Goal: Task Accomplishment & Management: Manage account settings

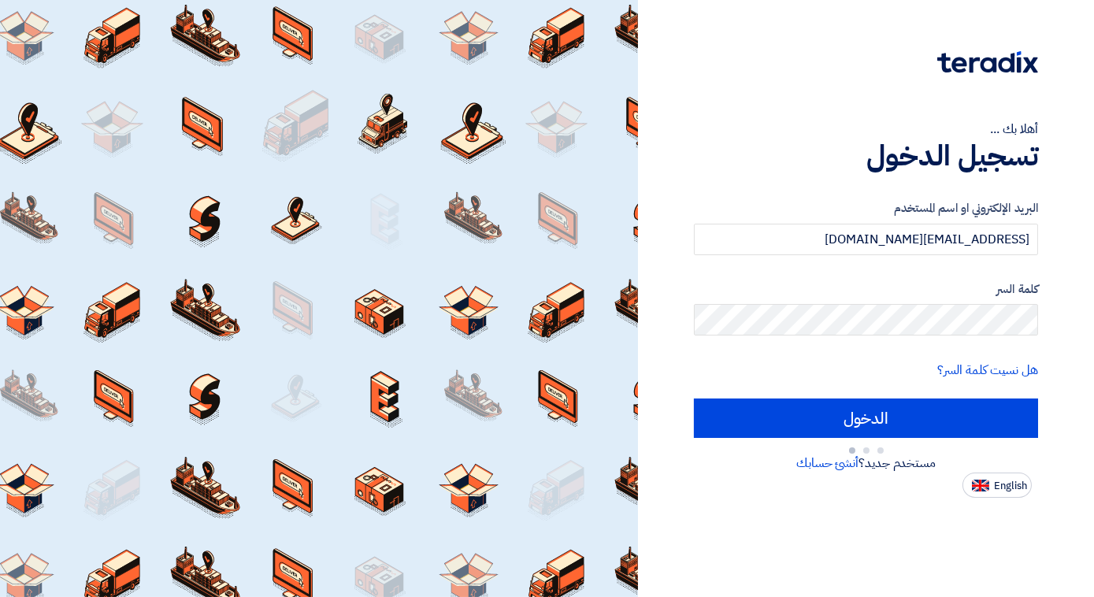
type input "Sign in"
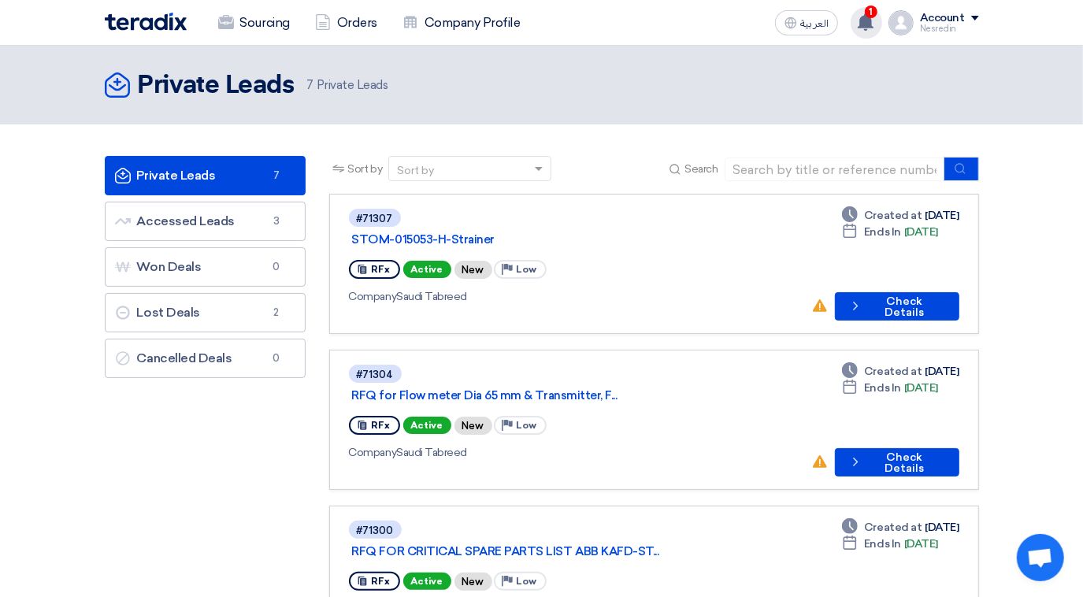
click at [870, 22] on use at bounding box center [866, 21] width 16 height 17
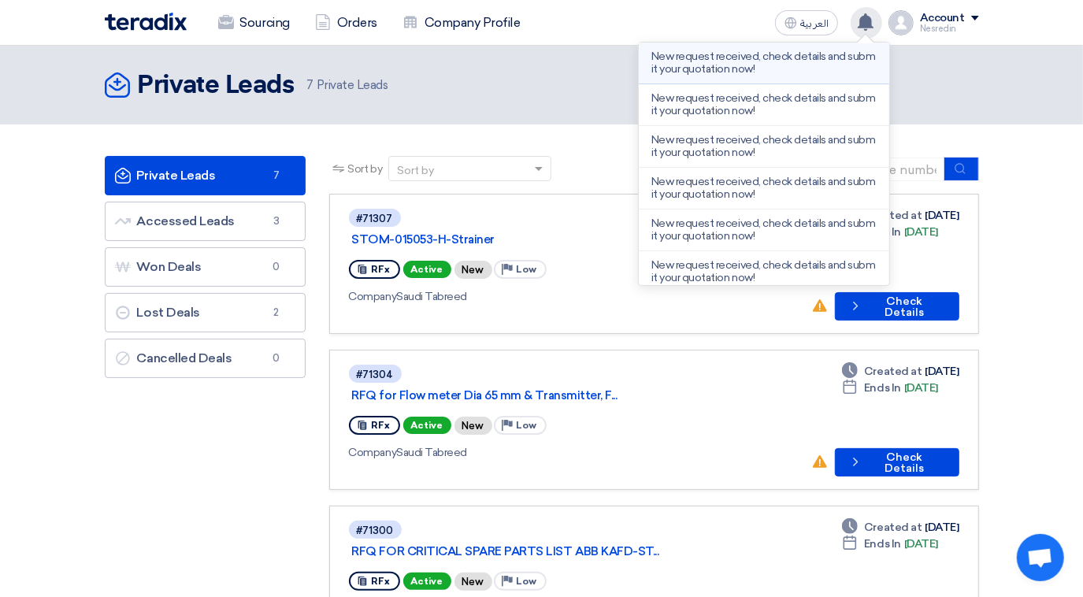
click at [723, 54] on p "New request received, check details and submit your quotation now!" at bounding box center [764, 62] width 225 height 25
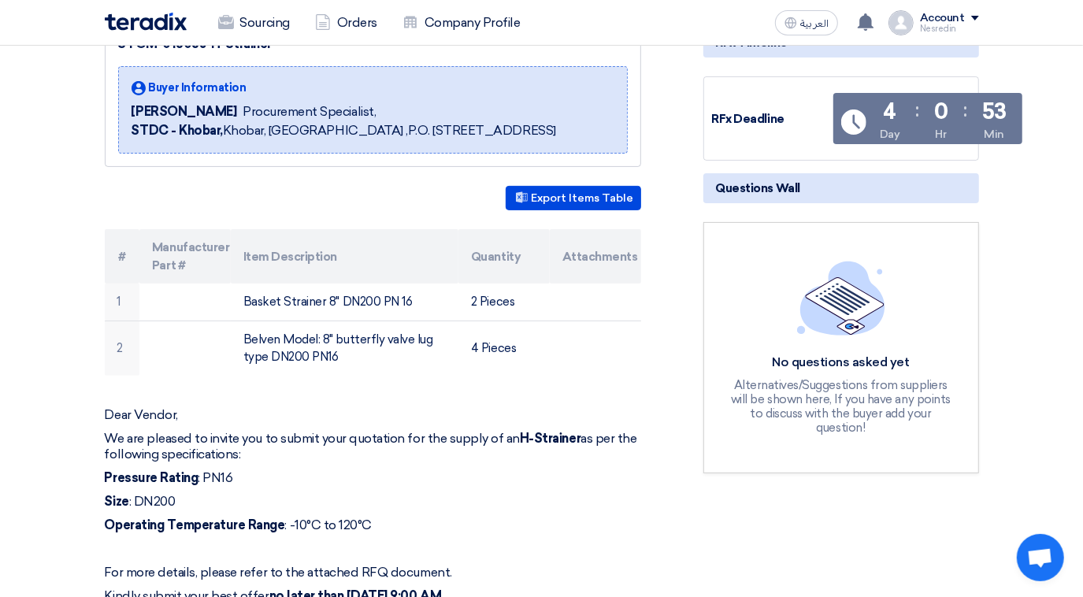
scroll to position [286, 0]
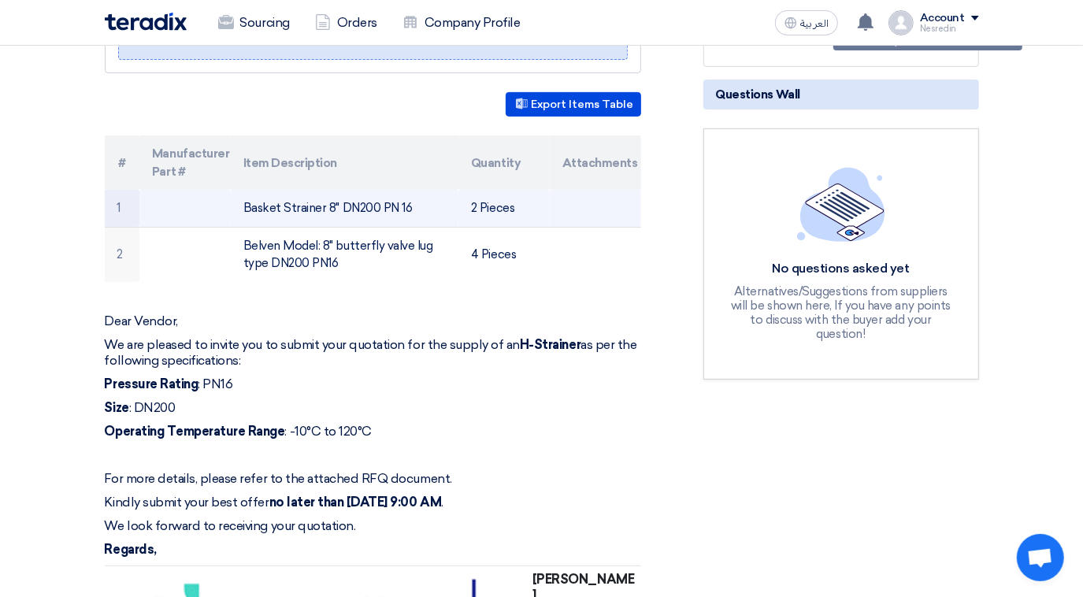
drag, startPoint x: 405, startPoint y: 224, endPoint x: 240, endPoint y: 217, distance: 165.6
click at [240, 217] on td "Basket Strainer 8" DN200 PN 16" at bounding box center [345, 208] width 228 height 37
drag, startPoint x: 240, startPoint y: 217, endPoint x: 288, endPoint y: 225, distance: 49.4
copy td "Basket Strainer 8" DN200 PN 16"
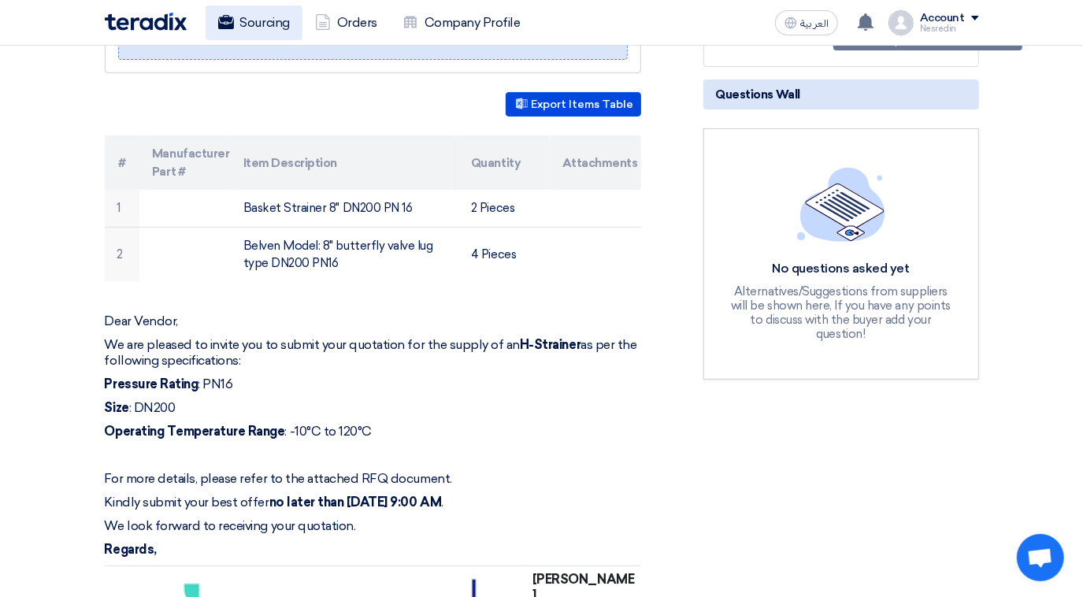
click at [273, 24] on link "Sourcing" at bounding box center [254, 23] width 97 height 35
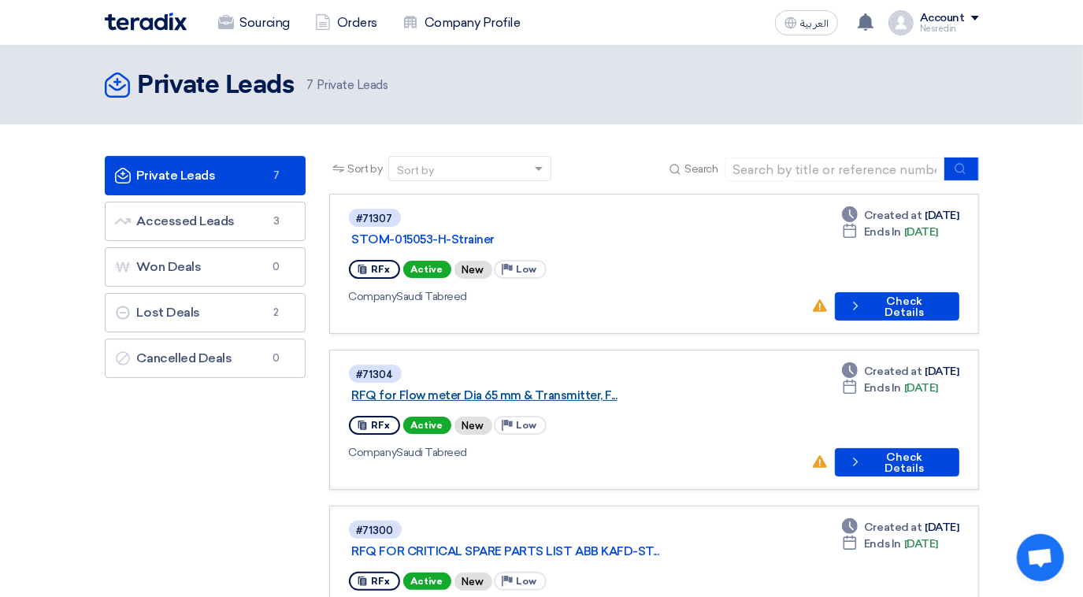
click at [489, 388] on link "RFQ for Flow meter Dia 65 mm & Transmitter, F..." at bounding box center [549, 395] width 394 height 14
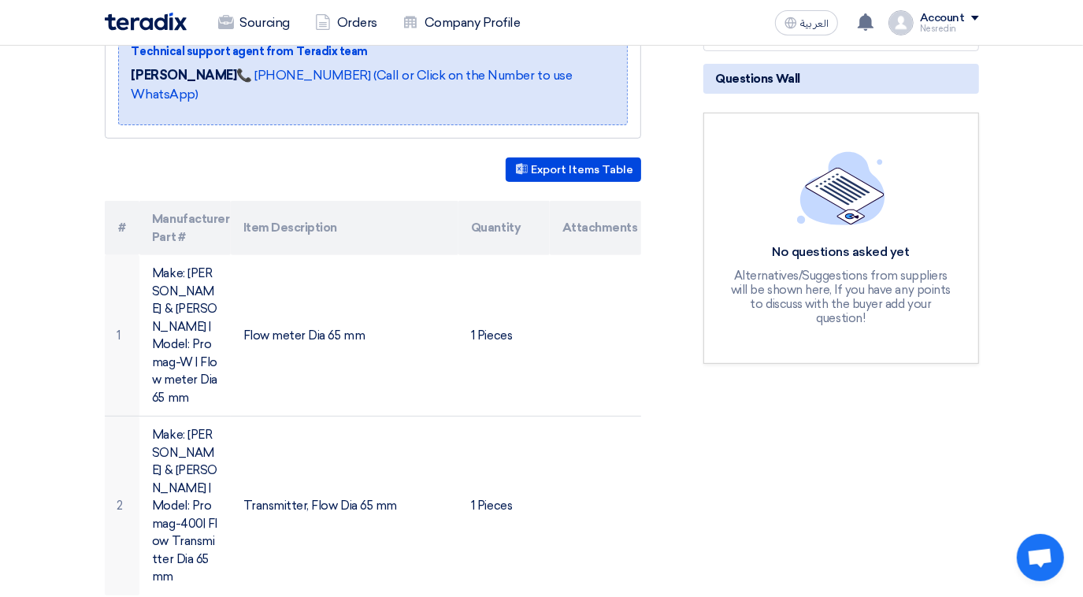
scroll to position [358, 0]
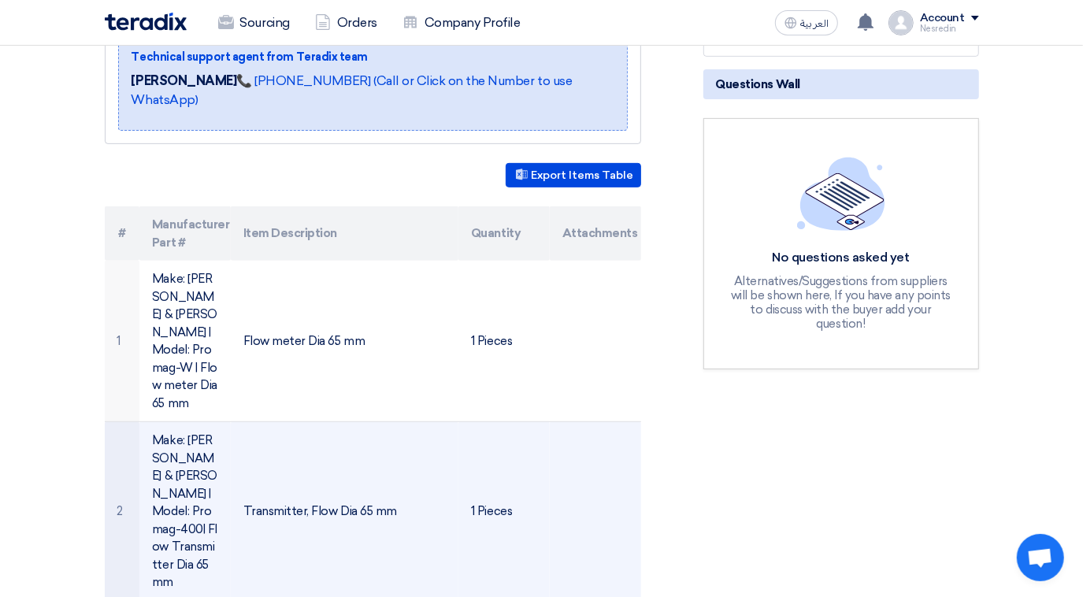
drag, startPoint x: 246, startPoint y: 452, endPoint x: 394, endPoint y: 461, distance: 148.4
click at [394, 461] on td "Transmitter, Flow Dia 65 mm" at bounding box center [345, 511] width 228 height 179
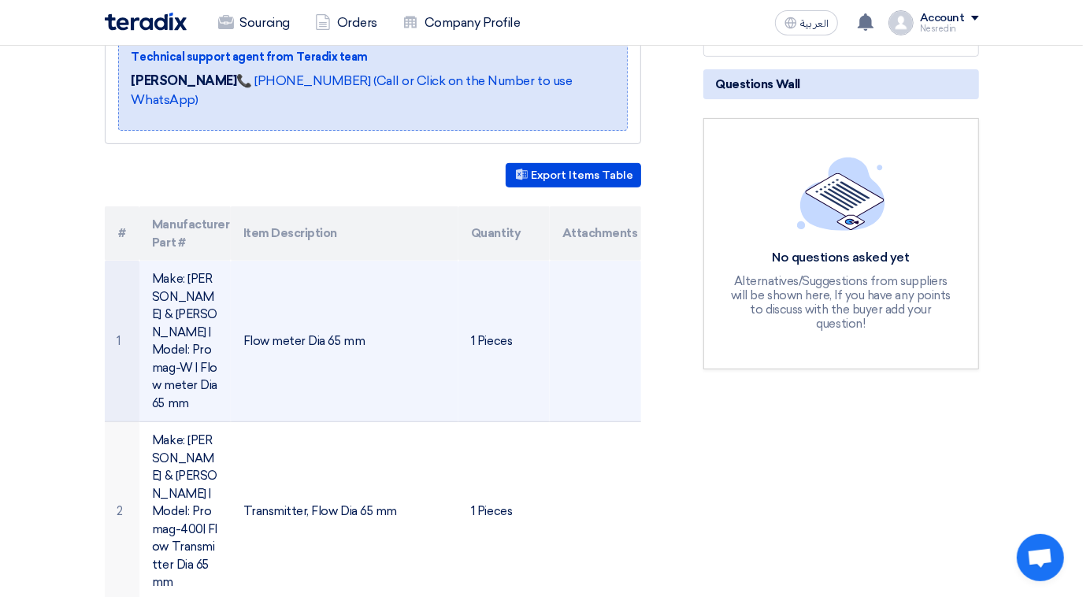
drag, startPoint x: 394, startPoint y: 461, endPoint x: 241, endPoint y: 320, distance: 208.0
click at [241, 320] on td "Flow meter Dia 65 mm" at bounding box center [345, 342] width 228 height 162
drag, startPoint x: 241, startPoint y: 320, endPoint x: 270, endPoint y: 357, distance: 47.1
copy td "Flow meter Dia 65 mm"
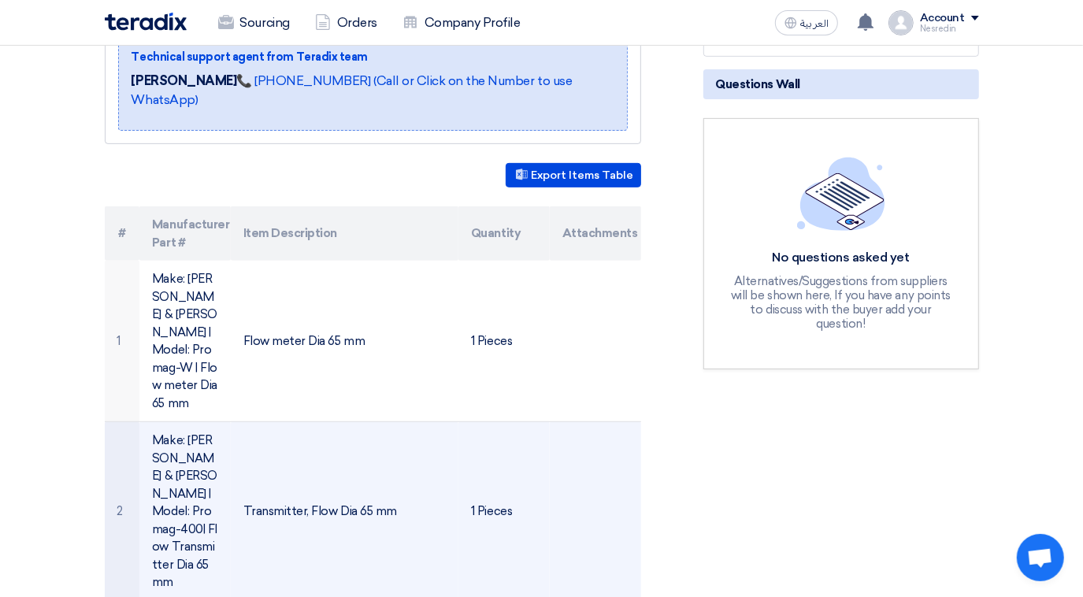
drag, startPoint x: 391, startPoint y: 456, endPoint x: 243, endPoint y: 460, distance: 147.4
click at [243, 460] on td "Transmitter, Flow Dia 65 mm" at bounding box center [345, 511] width 228 height 179
copy td "Transmitter, Flow Dia 65 mm"
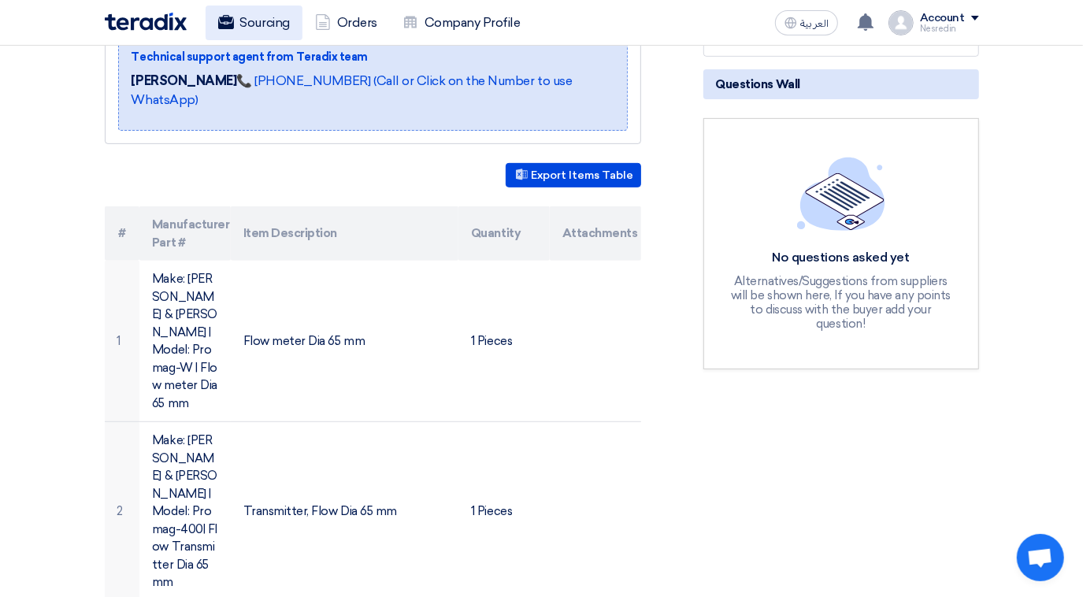
click at [252, 25] on link "Sourcing" at bounding box center [254, 23] width 97 height 35
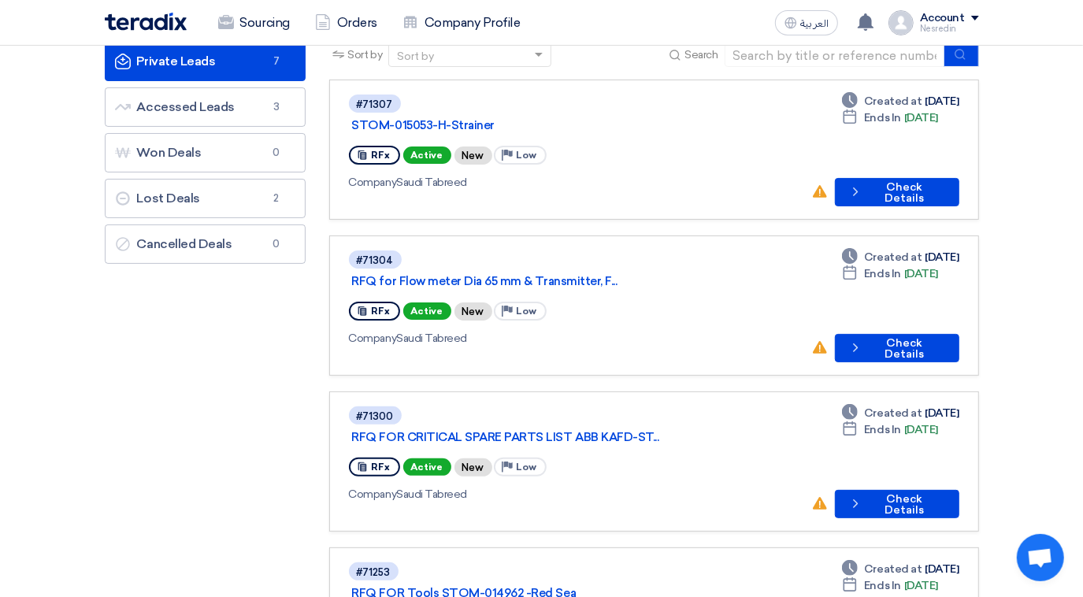
scroll to position [214, 0]
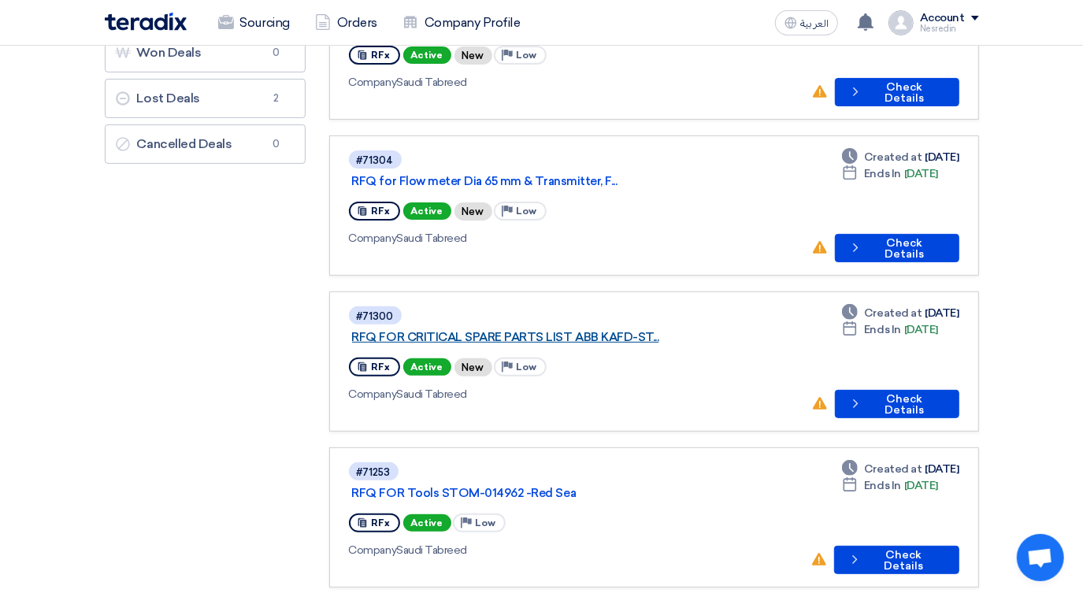
click at [559, 330] on link "RFQ FOR CRITICAL SPARE PARTS LIST ABB KAFD-ST..." at bounding box center [549, 337] width 394 height 14
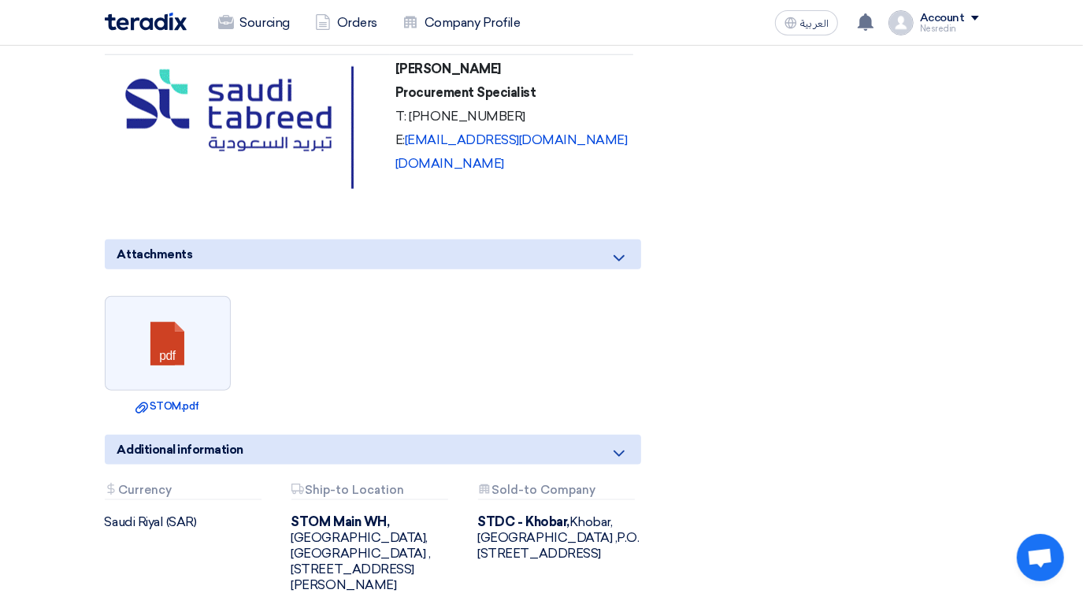
scroll to position [1217, 0]
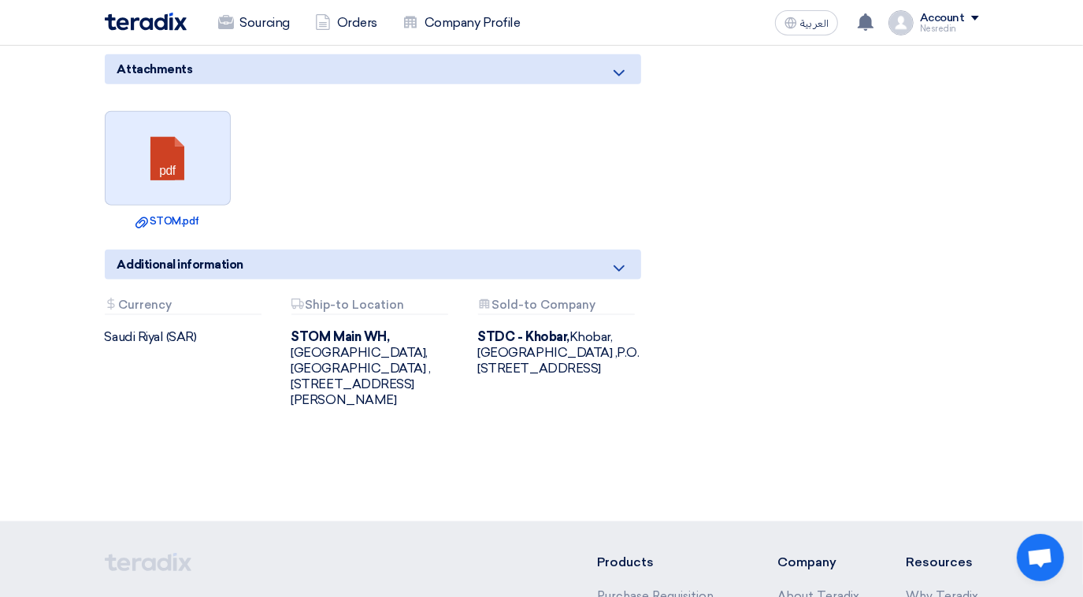
click at [168, 156] on link at bounding box center [169, 159] width 126 height 95
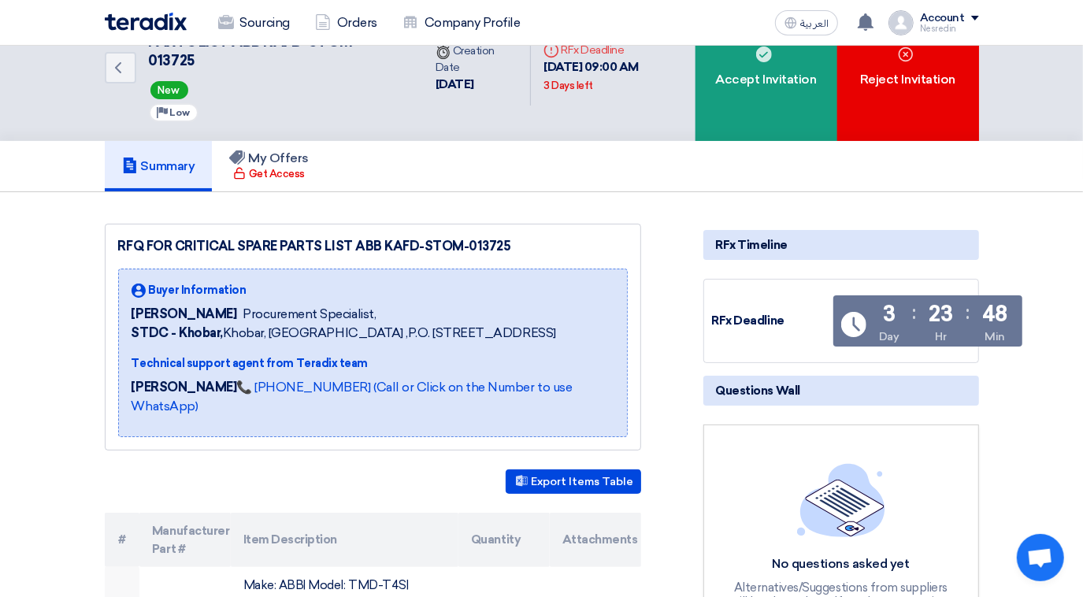
scroll to position [0, 0]
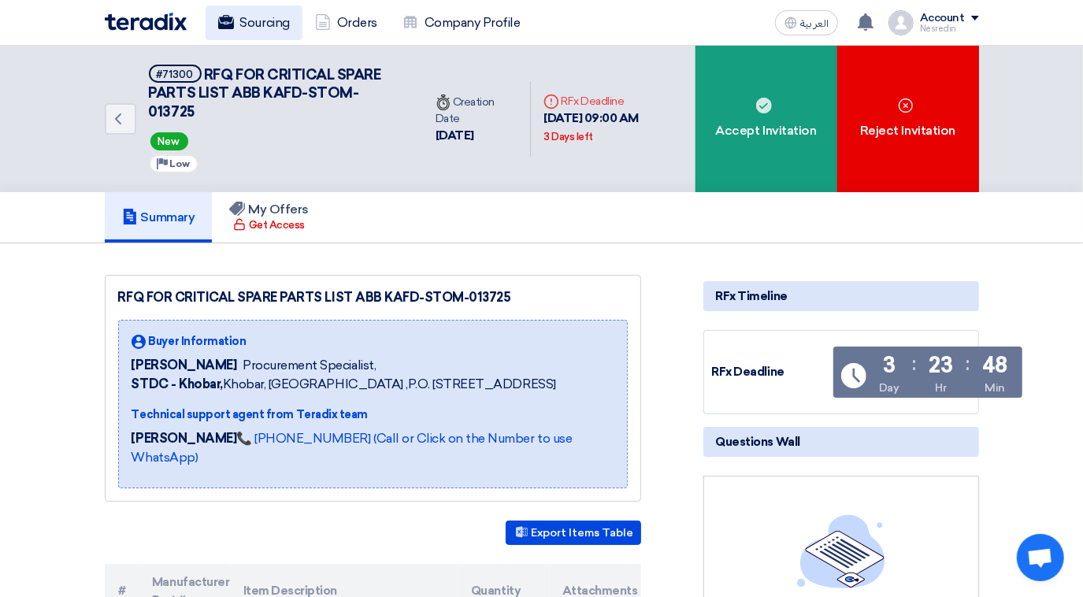
click at [254, 20] on link "Sourcing" at bounding box center [254, 23] width 97 height 35
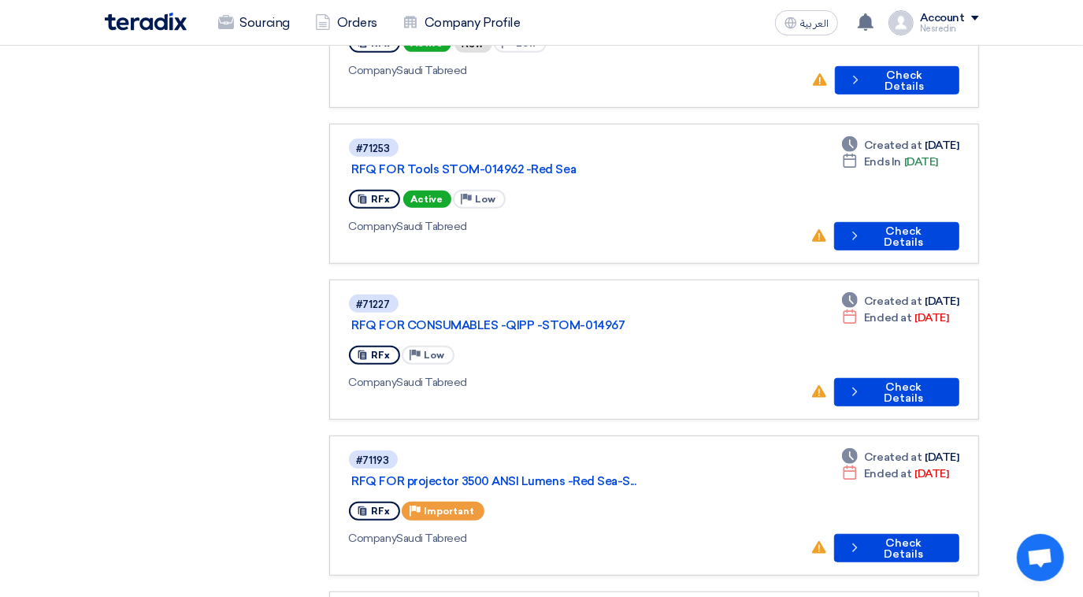
scroll to position [573, 0]
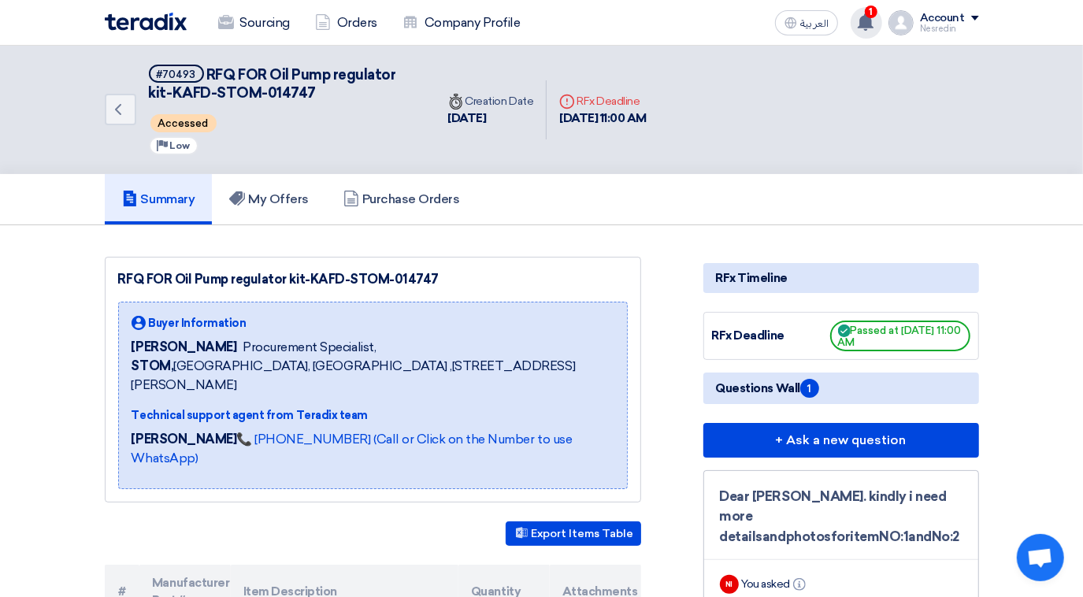
click at [872, 17] on use at bounding box center [866, 21] width 16 height 17
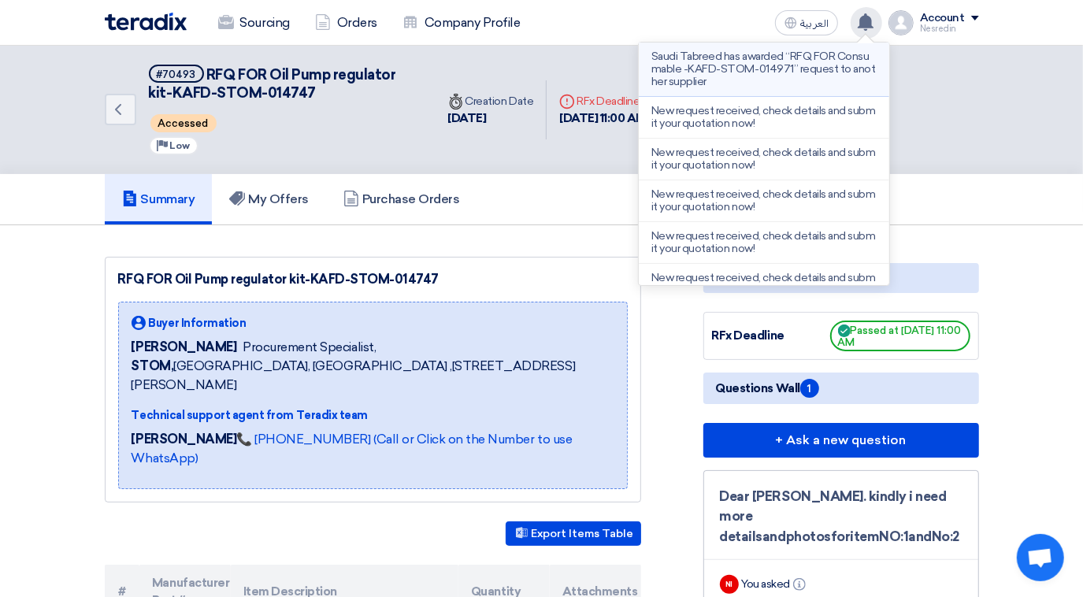
click at [781, 64] on p "Saudi Tabreed has awarded “RFQ FOR Consumable -KAFD-STOM-014971” request to ano…" at bounding box center [764, 69] width 225 height 38
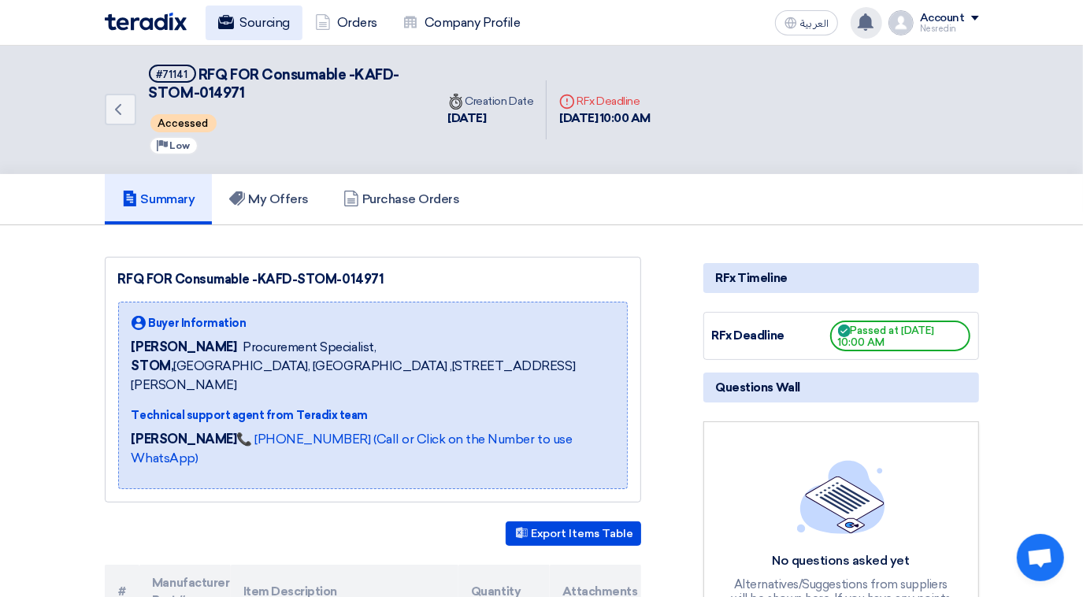
click at [246, 20] on link "Sourcing" at bounding box center [254, 23] width 97 height 35
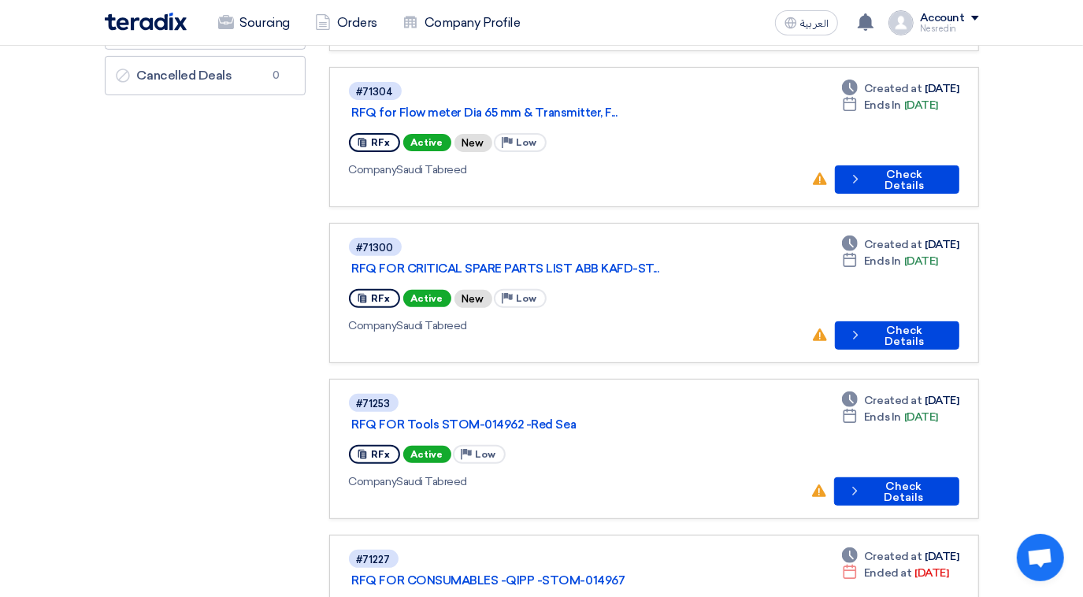
scroll to position [286, 0]
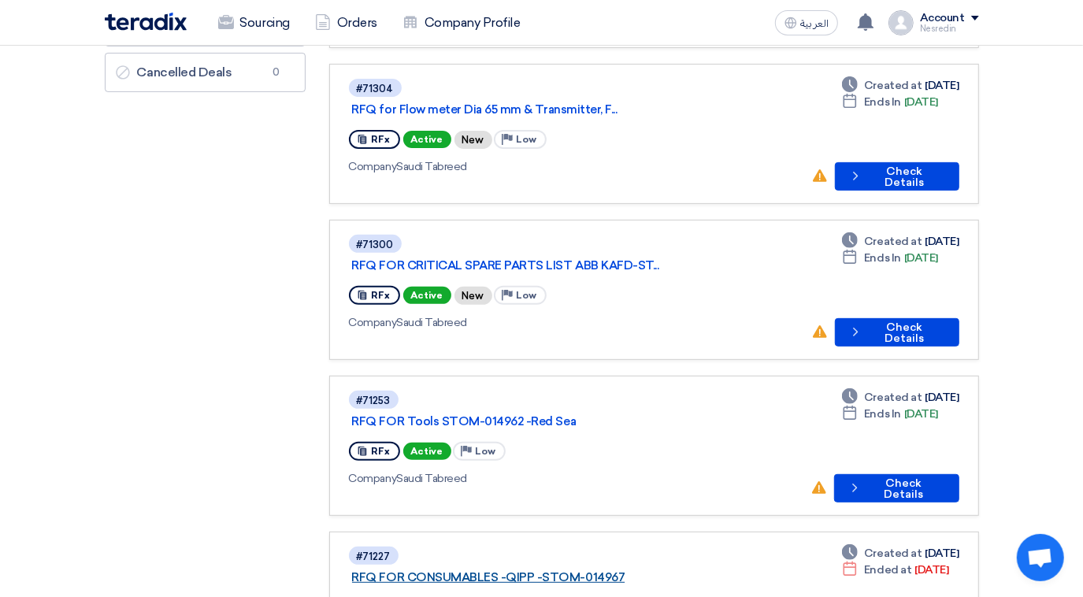
click at [584, 570] on link "RFQ FOR CONSUMABLES -QIPP -STOM-014967" at bounding box center [549, 577] width 394 height 14
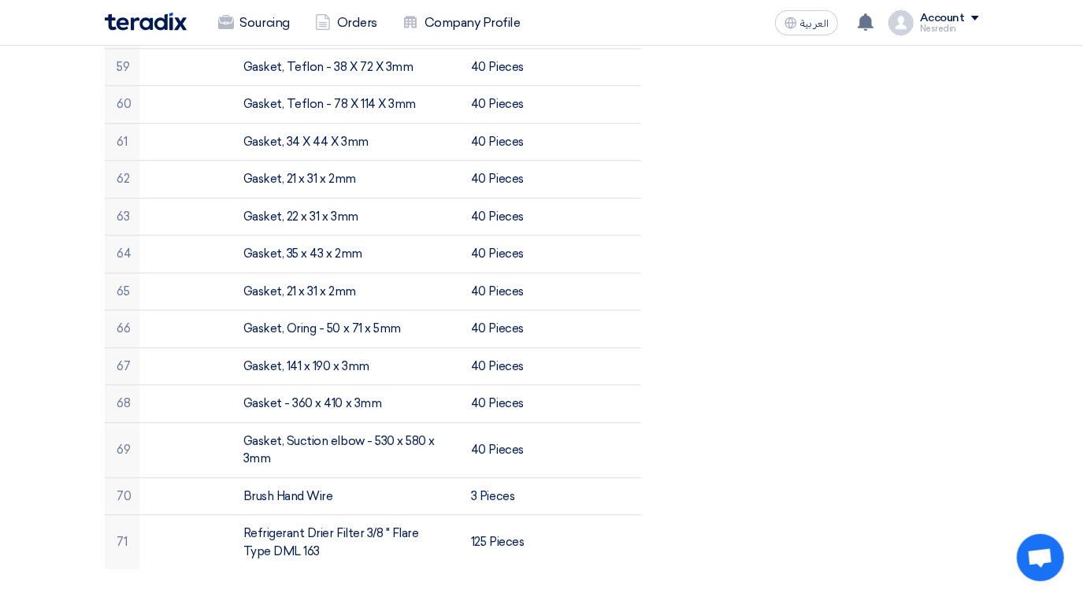
scroll to position [3151, 0]
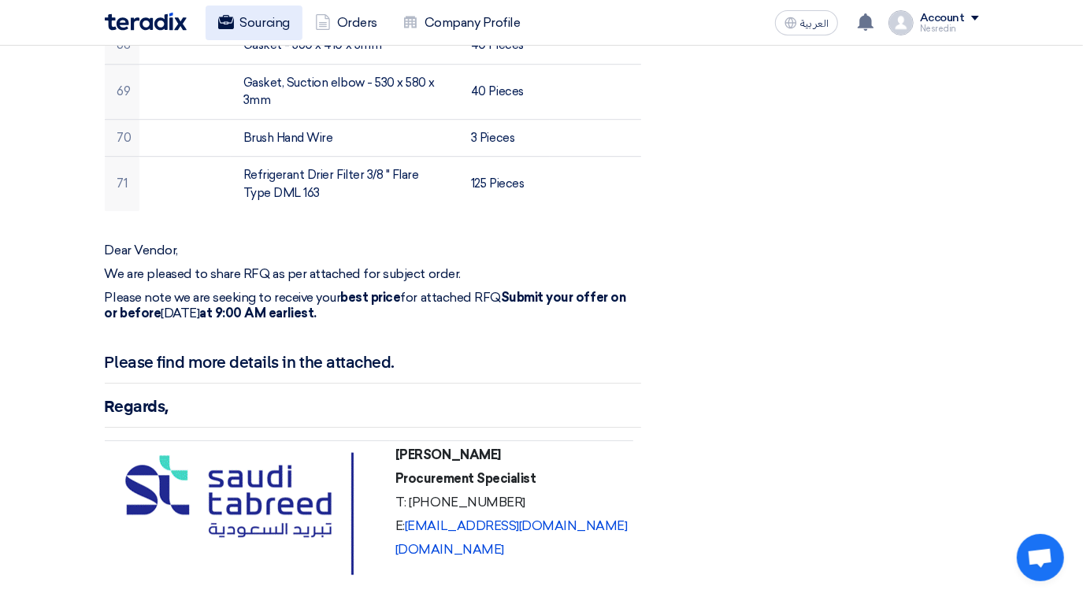
click at [260, 24] on link "Sourcing" at bounding box center [254, 23] width 97 height 35
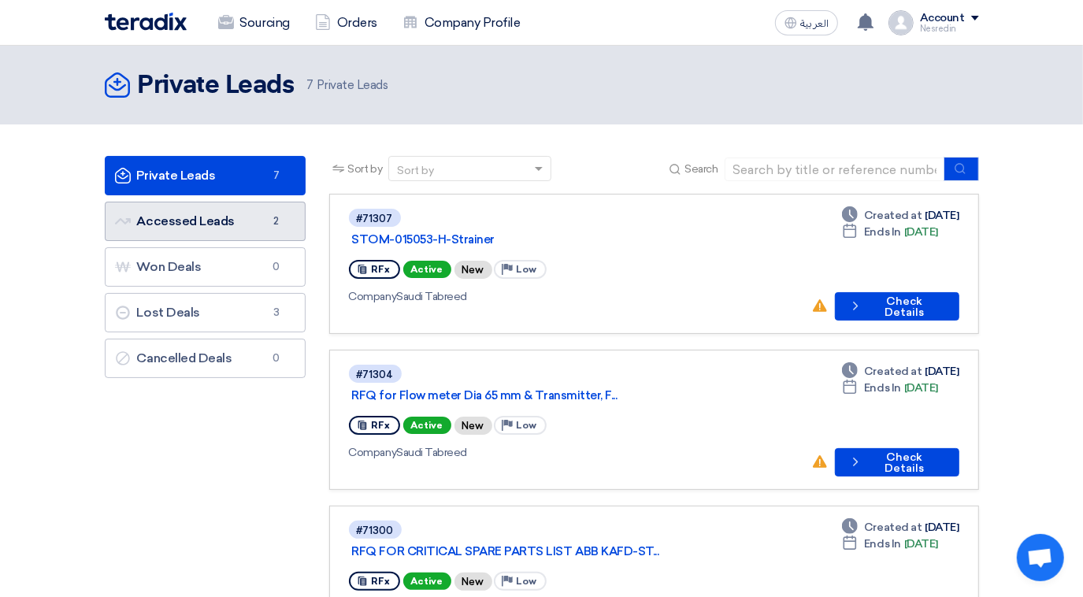
click at [195, 224] on link "Accessed Leads Accessed Leads 2" at bounding box center [205, 221] width 201 height 39
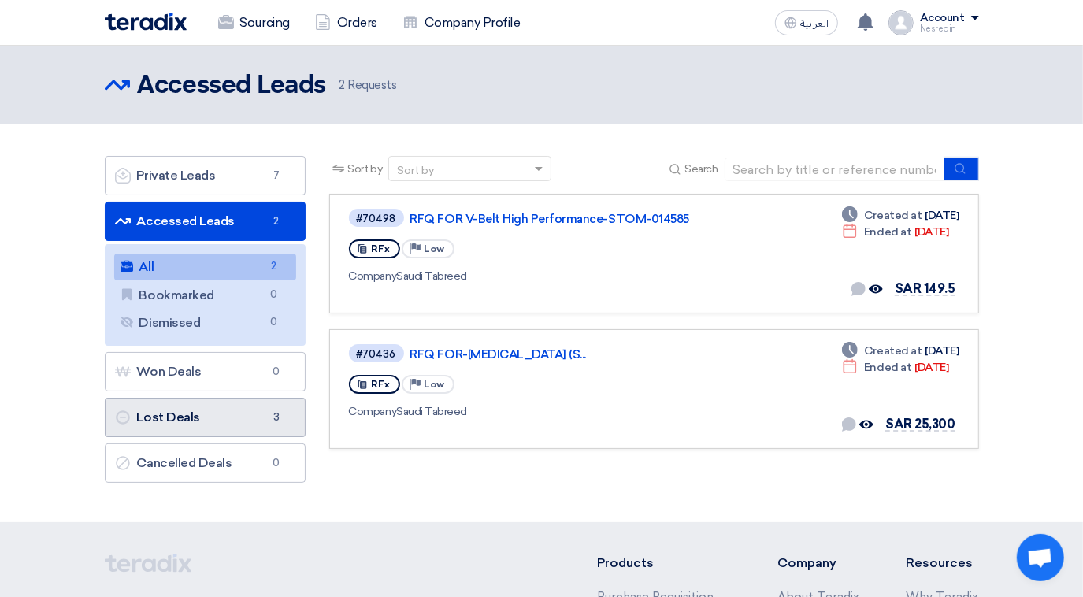
click at [216, 418] on link "Lost Deals Lost Deals 3" at bounding box center [205, 417] width 201 height 39
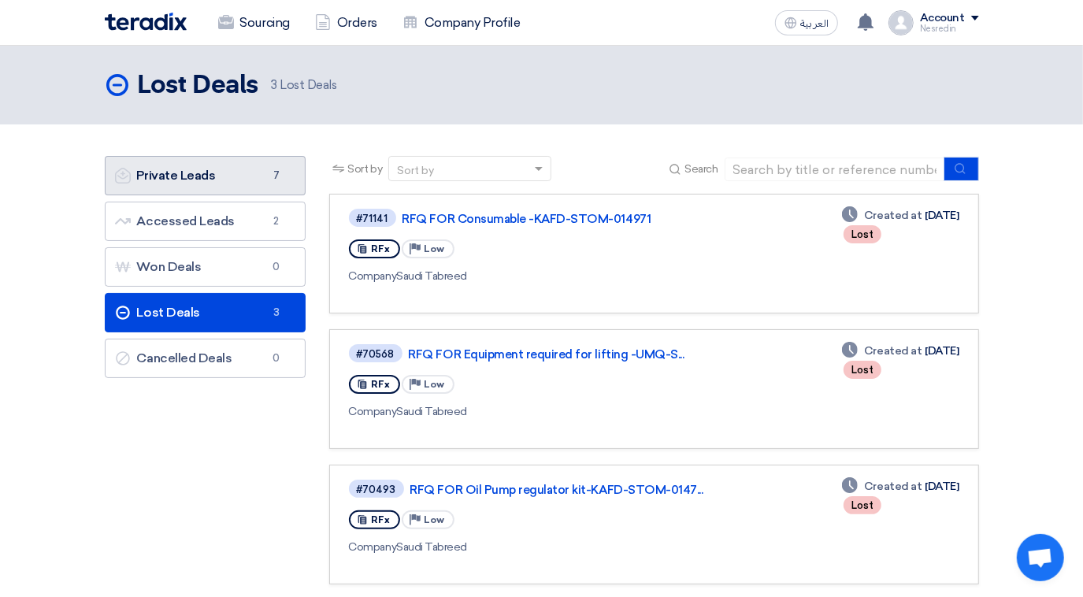
click at [210, 180] on link "Private Leads Private Leads 7" at bounding box center [205, 175] width 201 height 39
